Goal: Task Accomplishment & Management: Manage account settings

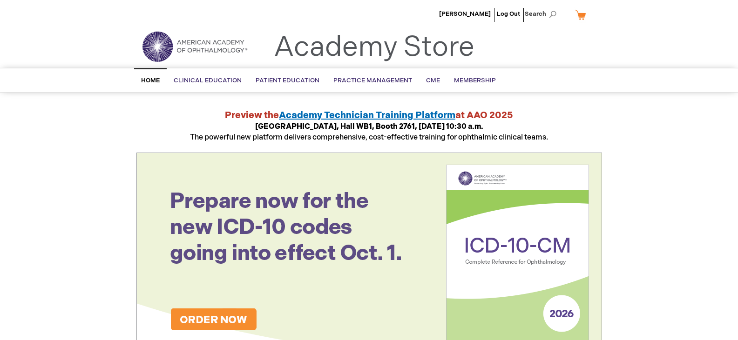
click at [149, 73] on link "Home" at bounding box center [150, 80] width 33 height 24
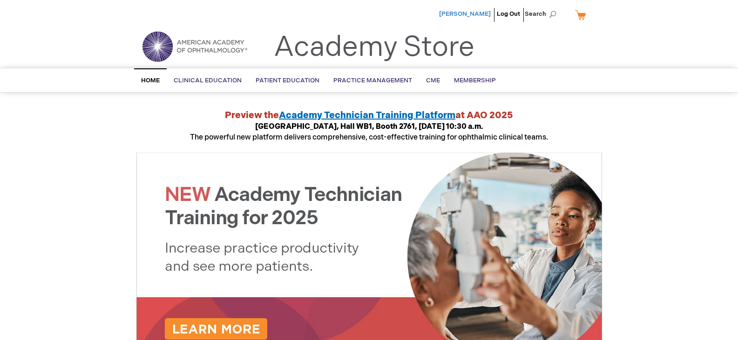
click at [467, 10] on span "[PERSON_NAME]" at bounding box center [465, 13] width 52 height 7
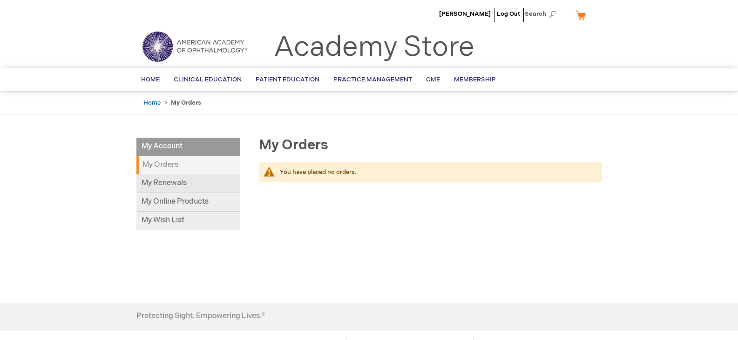
click at [188, 181] on link "My Renewals" at bounding box center [188, 183] width 104 height 19
click at [470, 74] on link "Membership" at bounding box center [475, 79] width 56 height 23
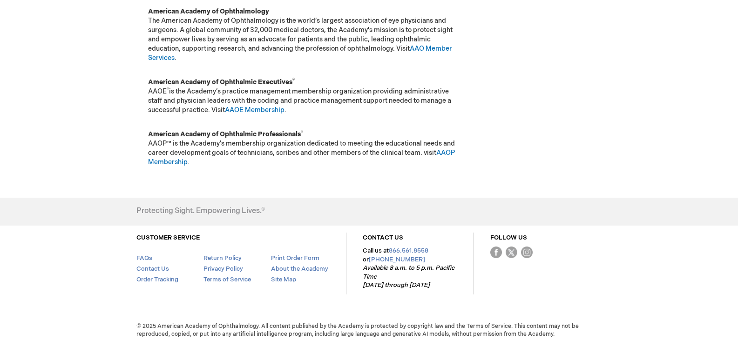
scroll to position [162, 0]
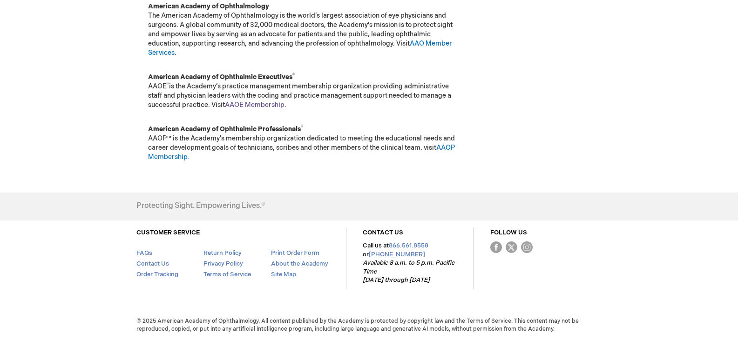
click at [261, 104] on link "AAOE Membership" at bounding box center [255, 105] width 60 height 8
click at [272, 104] on link "AAOE Membership" at bounding box center [255, 105] width 60 height 8
